Goal: Information Seeking & Learning: Learn about a topic

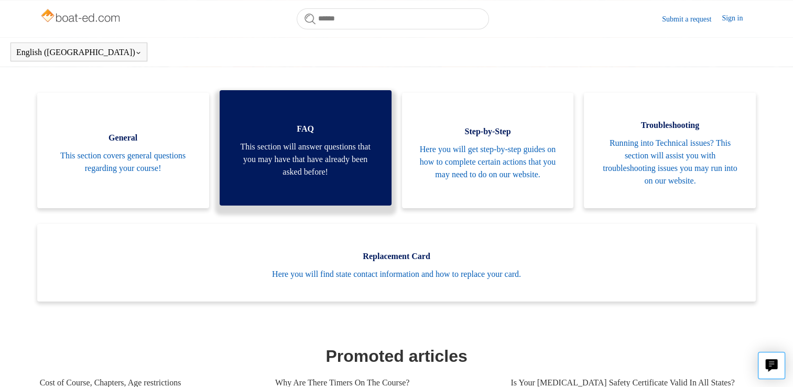
click at [346, 172] on span "This section will answer questions that you may have that have already been ask…" at bounding box center [305, 159] width 140 height 38
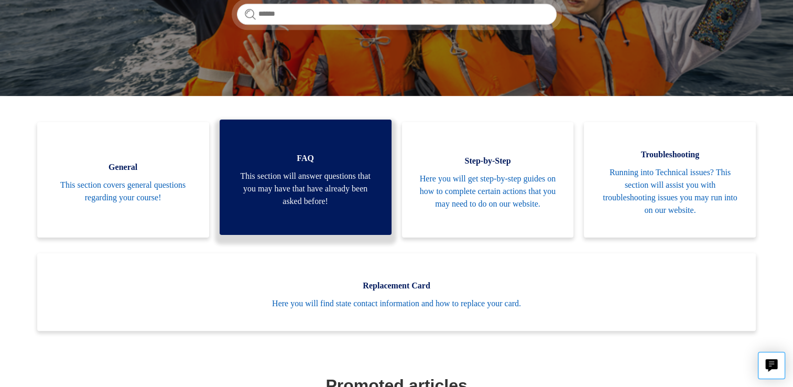
scroll to position [210, 0]
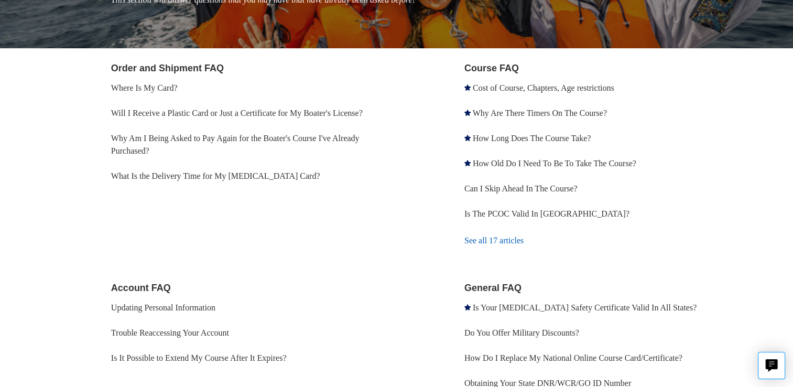
scroll to position [157, 0]
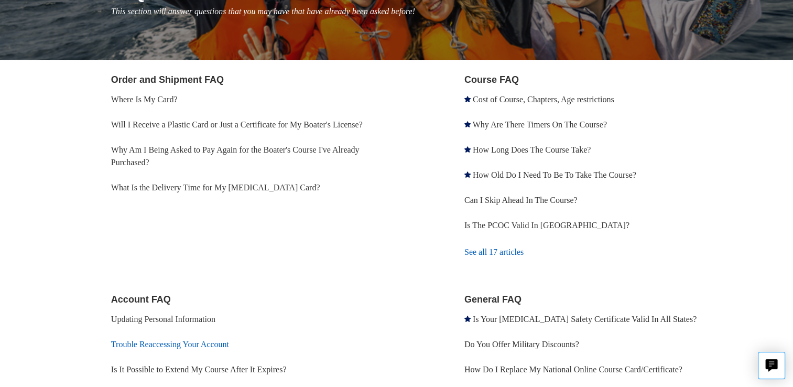
click at [198, 345] on link "Trouble Reaccessing Your Account" at bounding box center [170, 344] width 118 height 9
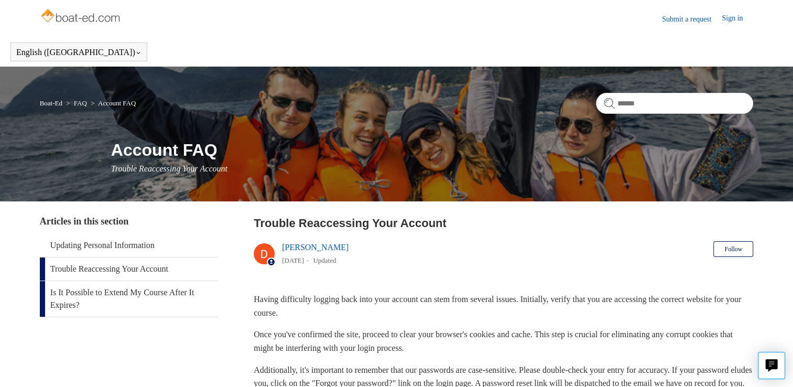
click at [196, 293] on link "Is It Possible to Extend My Course After It Expires?" at bounding box center [129, 299] width 178 height 36
